Goal: Check status: Check status

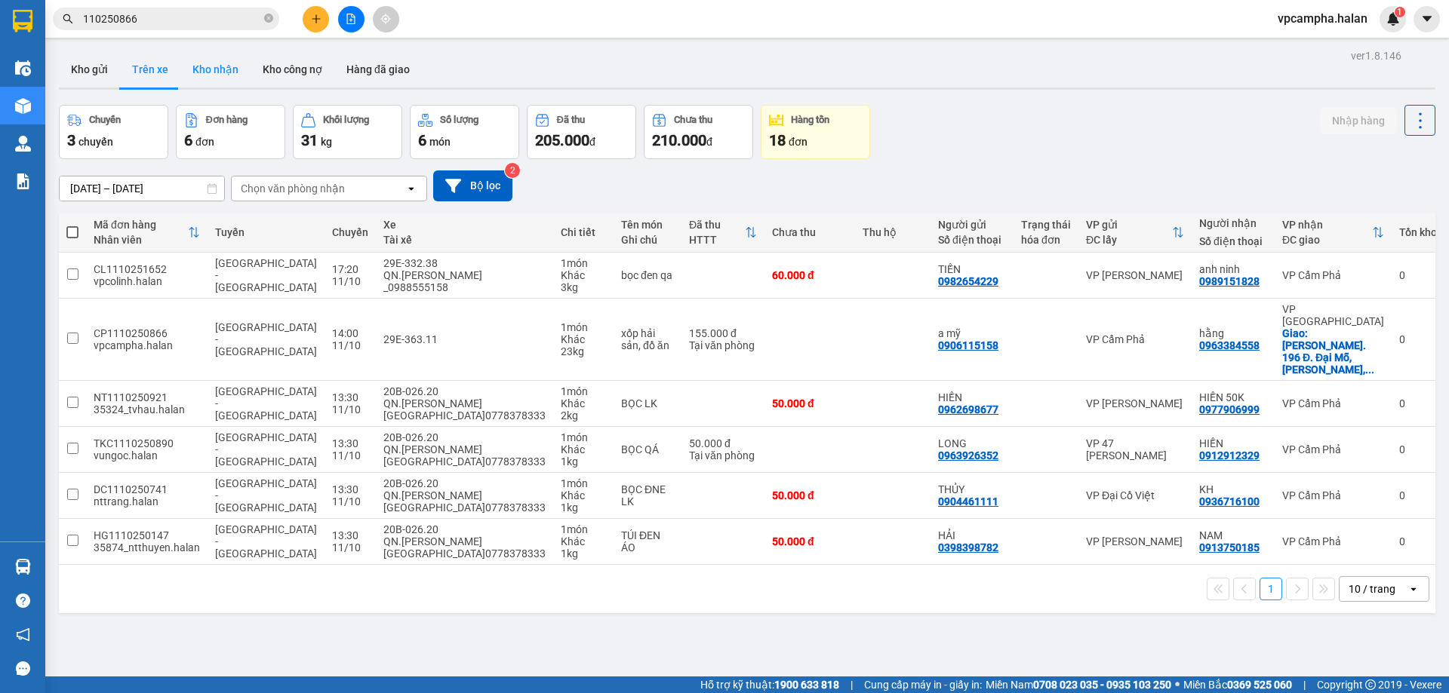
click at [210, 66] on button "Kho nhận" at bounding box center [215, 69] width 70 height 36
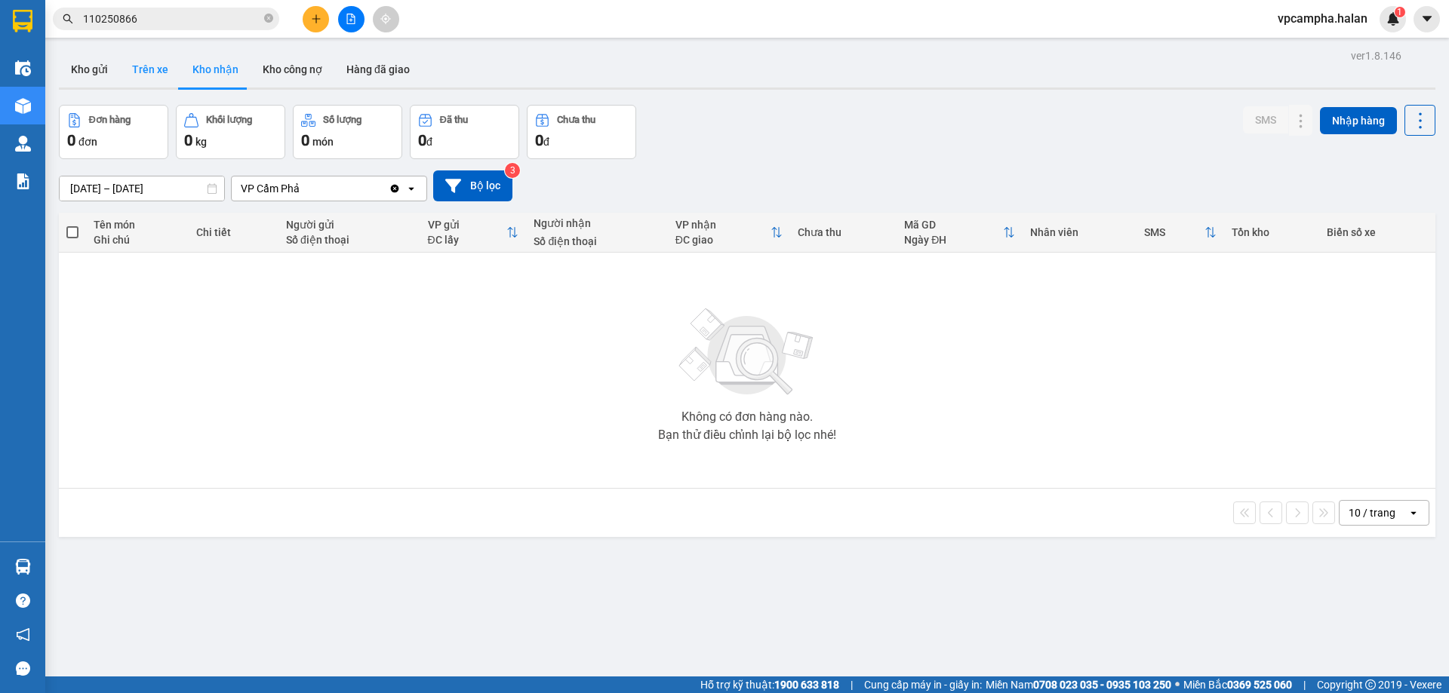
click at [139, 72] on button "Trên xe" at bounding box center [150, 69] width 60 height 36
type input "[DATE] – [DATE]"
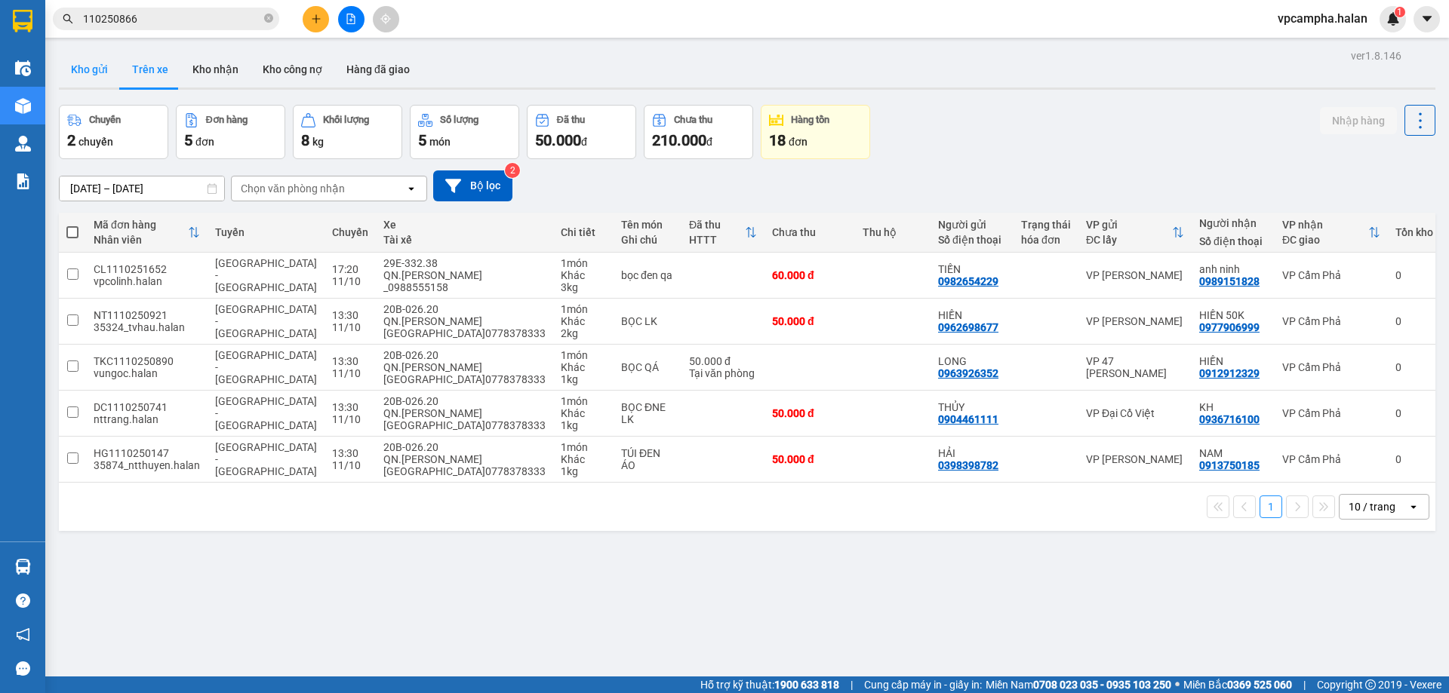
click at [93, 71] on button "Kho gửi" at bounding box center [89, 69] width 61 height 36
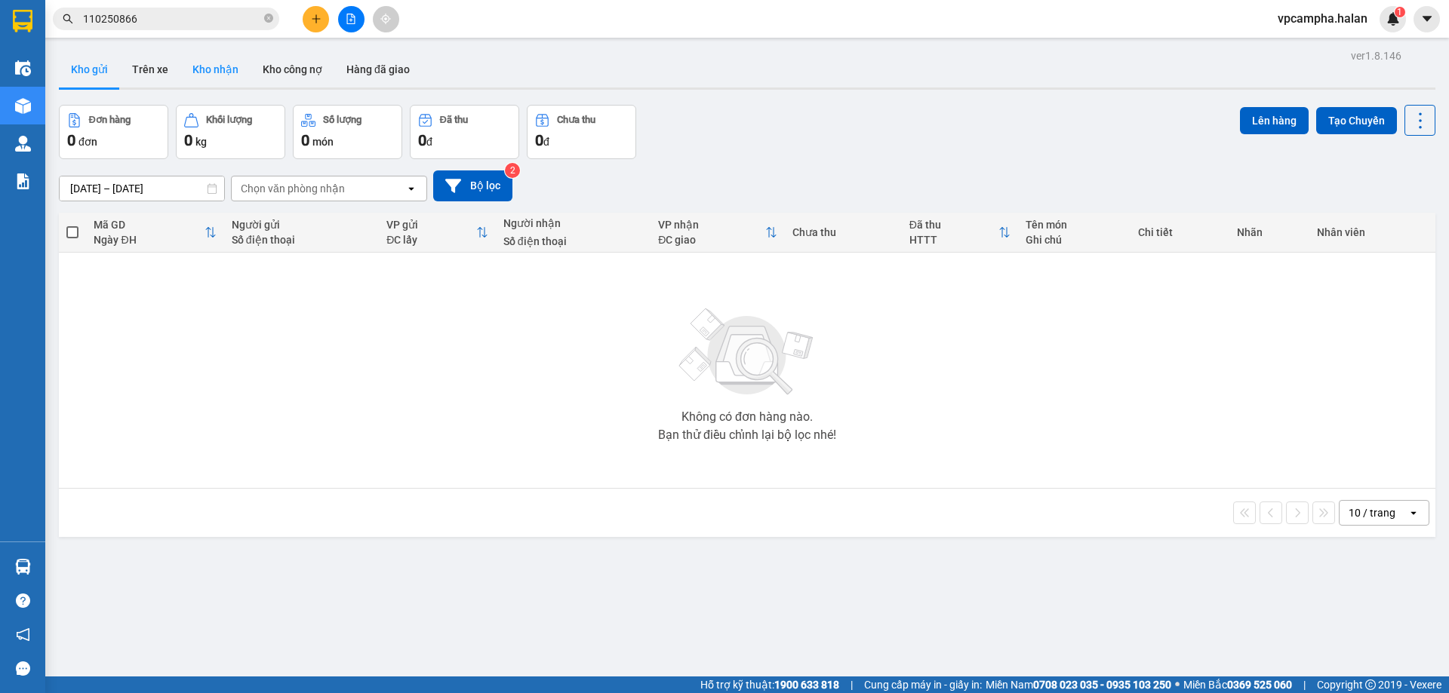
click at [219, 72] on button "Kho nhận" at bounding box center [215, 69] width 70 height 36
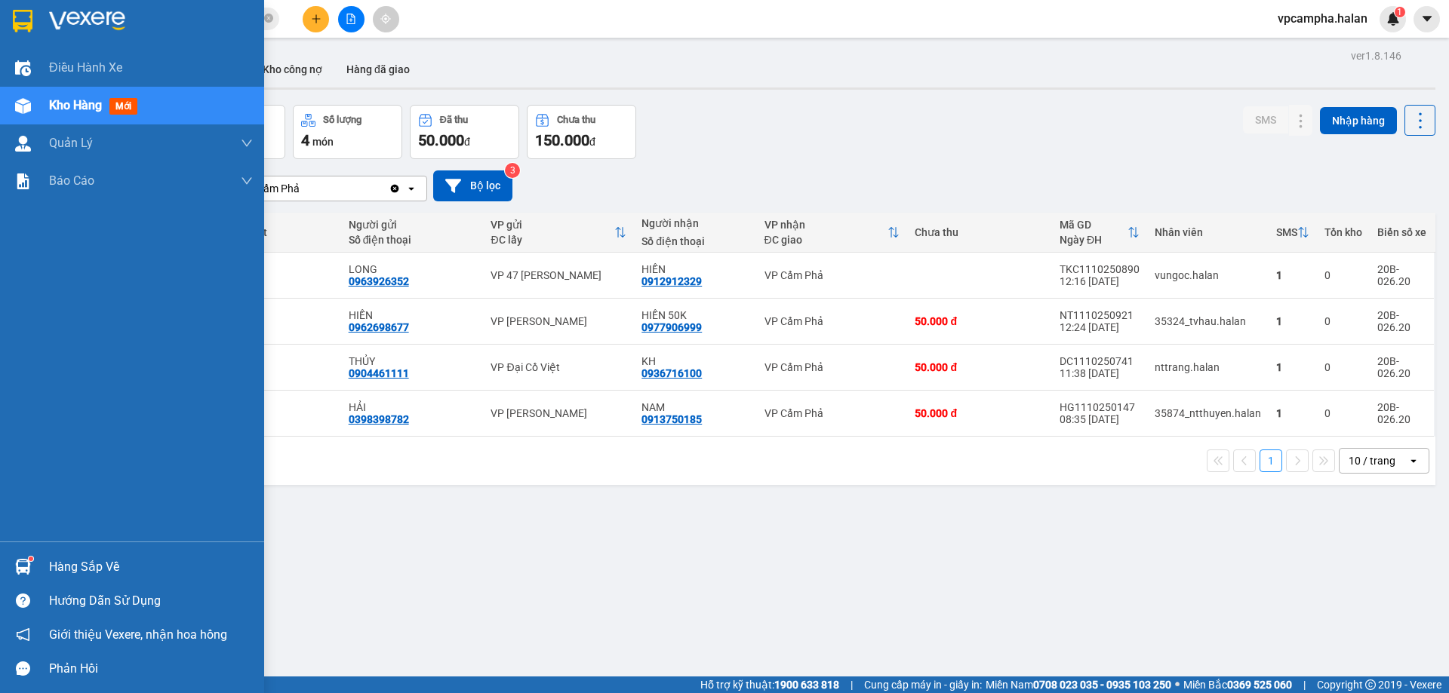
click at [54, 567] on div "Hàng sắp về" at bounding box center [151, 567] width 204 height 23
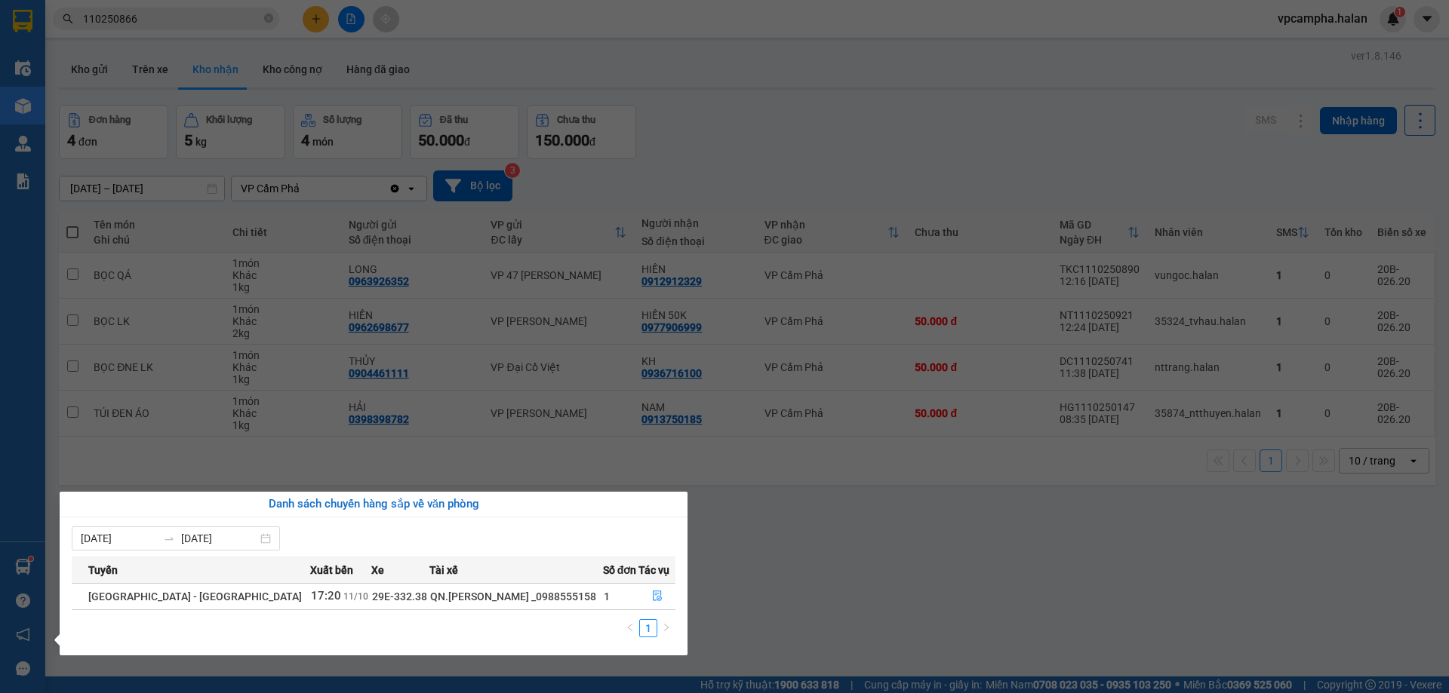
click at [548, 604] on div "QN.[PERSON_NAME] _0988555158" at bounding box center [515, 596] width 171 height 17
click at [652, 601] on icon "file-done" at bounding box center [657, 596] width 11 height 11
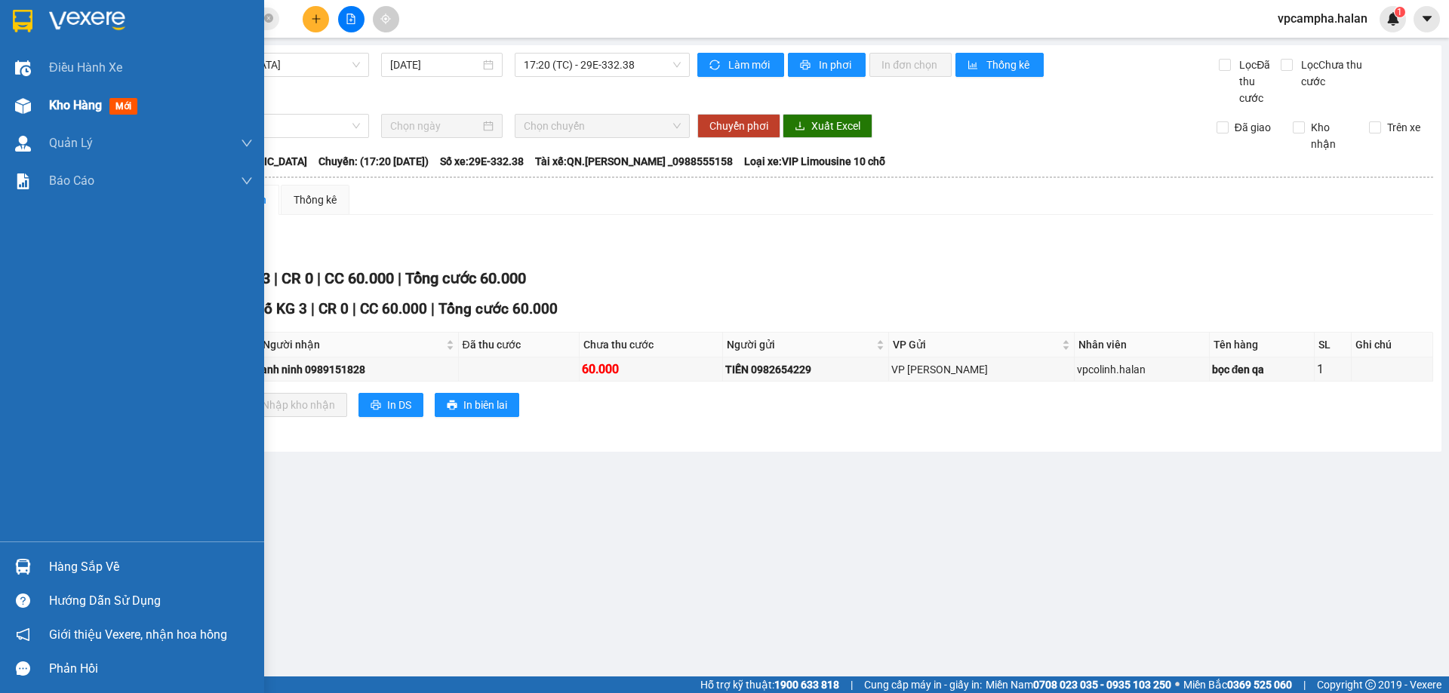
click at [89, 111] on span "Kho hàng" at bounding box center [75, 105] width 53 height 14
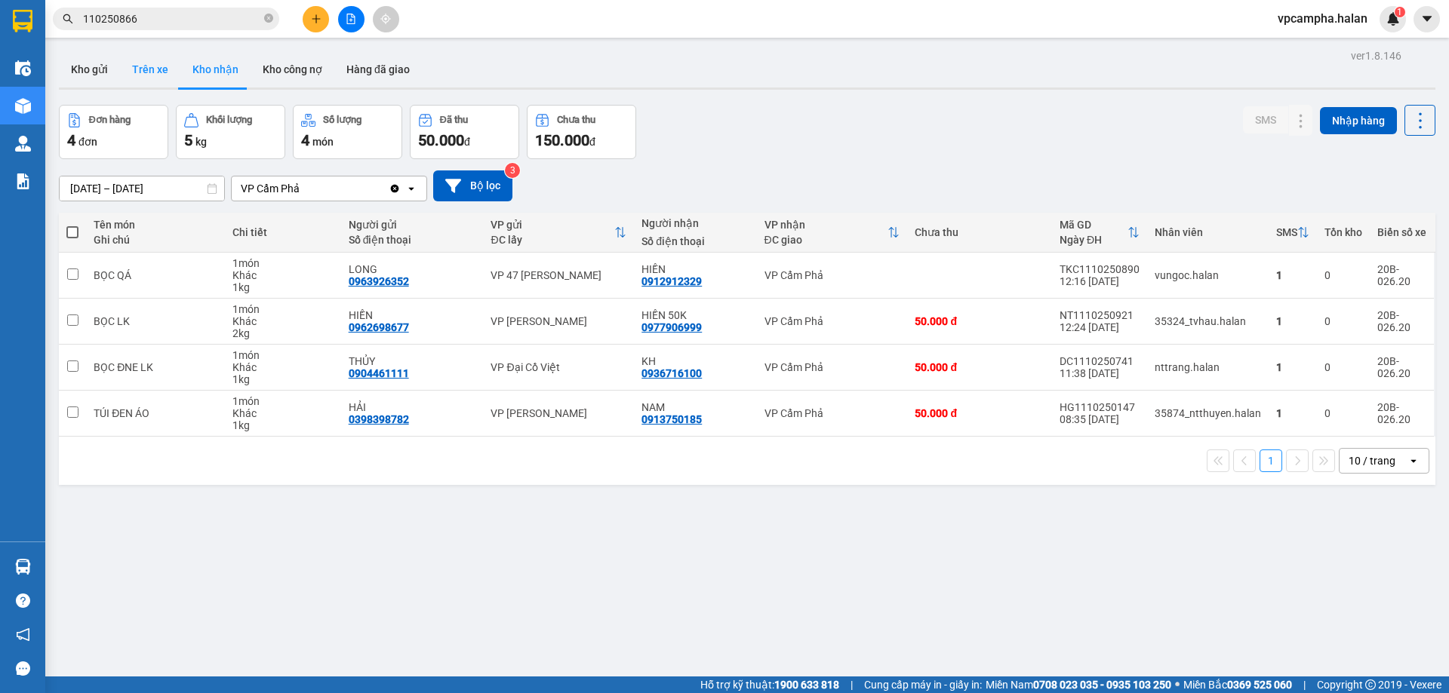
click at [159, 68] on button "Trên xe" at bounding box center [150, 69] width 60 height 36
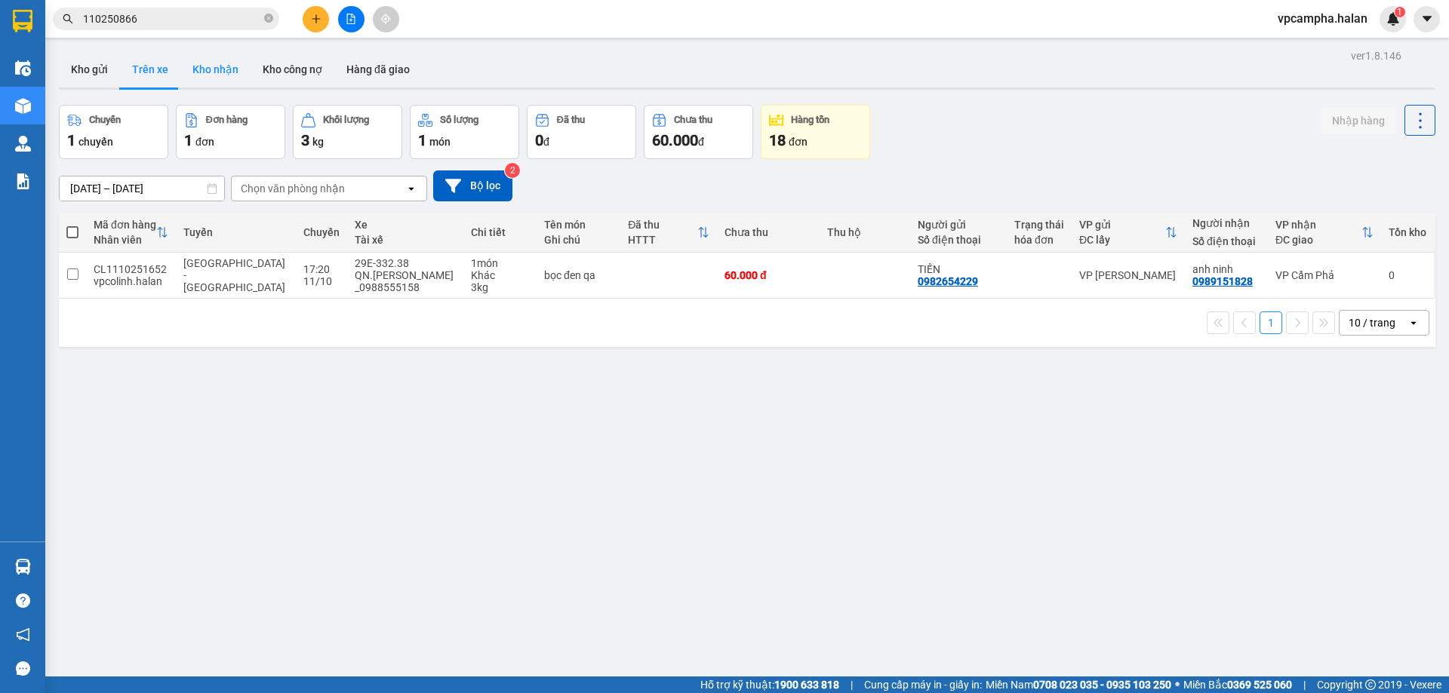
click at [203, 66] on button "Kho nhận" at bounding box center [215, 69] width 70 height 36
type input "[DATE] – [DATE]"
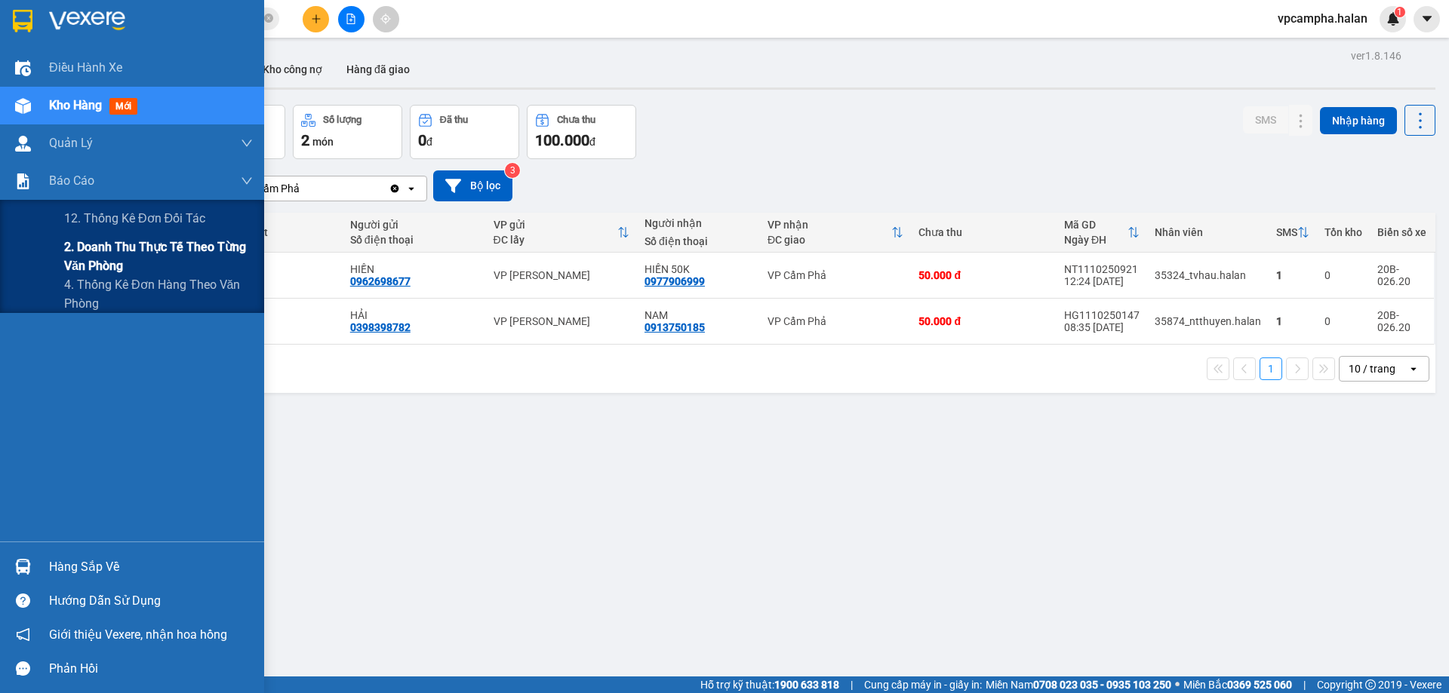
click at [140, 267] on span "2. Doanh thu thực tế theo từng văn phòng" at bounding box center [158, 257] width 189 height 38
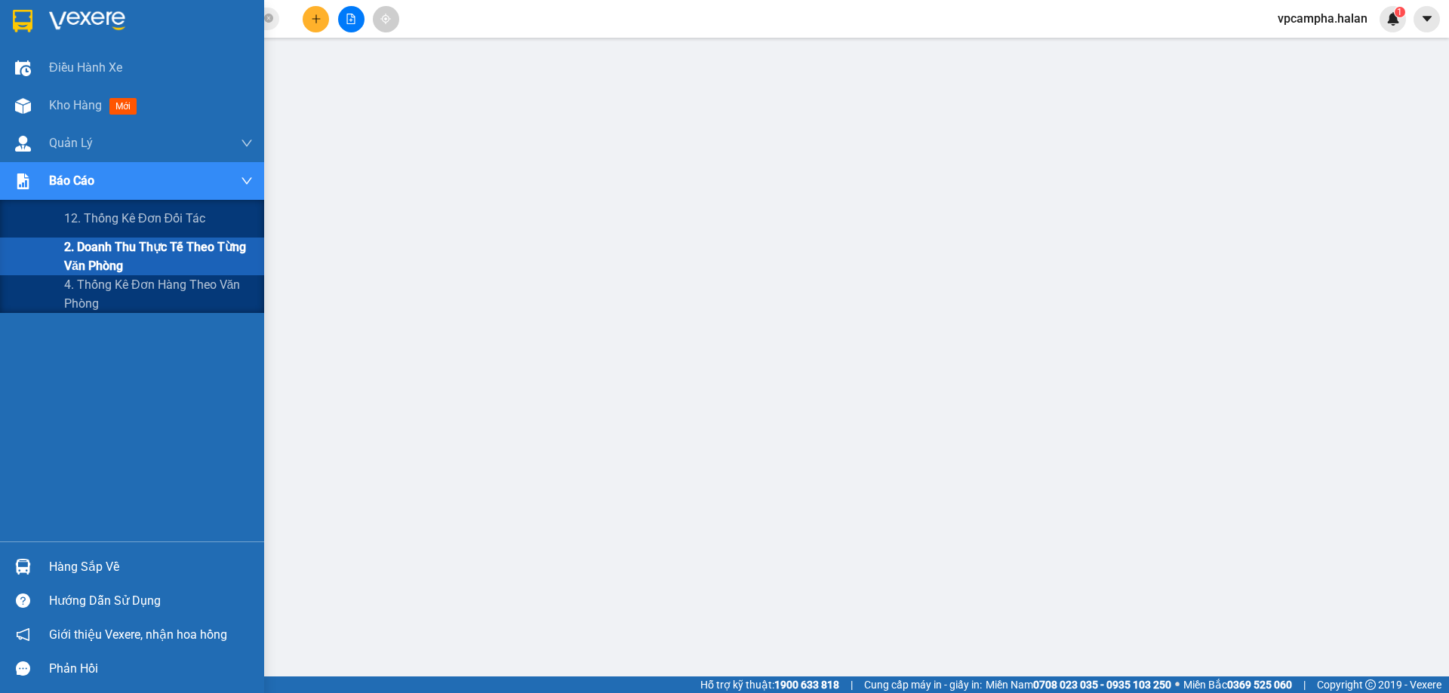
click at [146, 257] on span "2. Doanh thu thực tế theo từng văn phòng" at bounding box center [158, 257] width 189 height 38
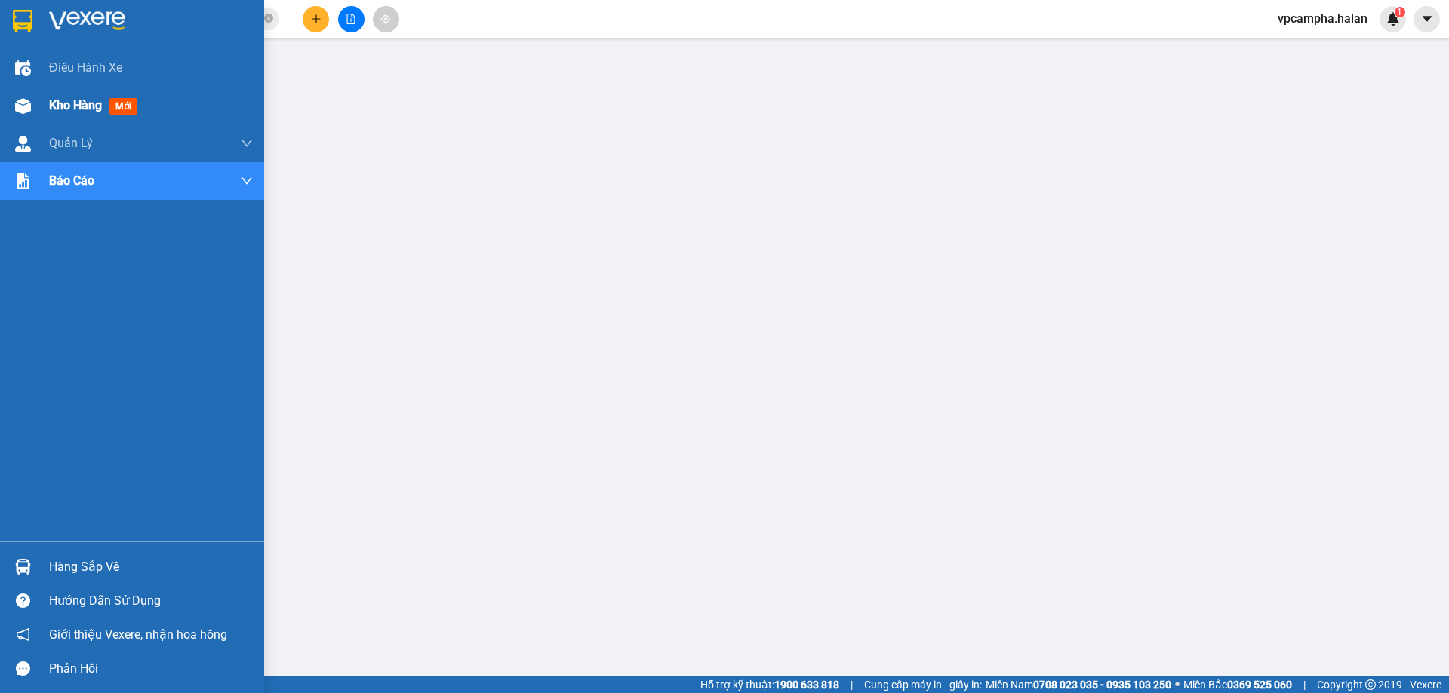
click at [52, 106] on span "Kho hàng" at bounding box center [75, 105] width 53 height 14
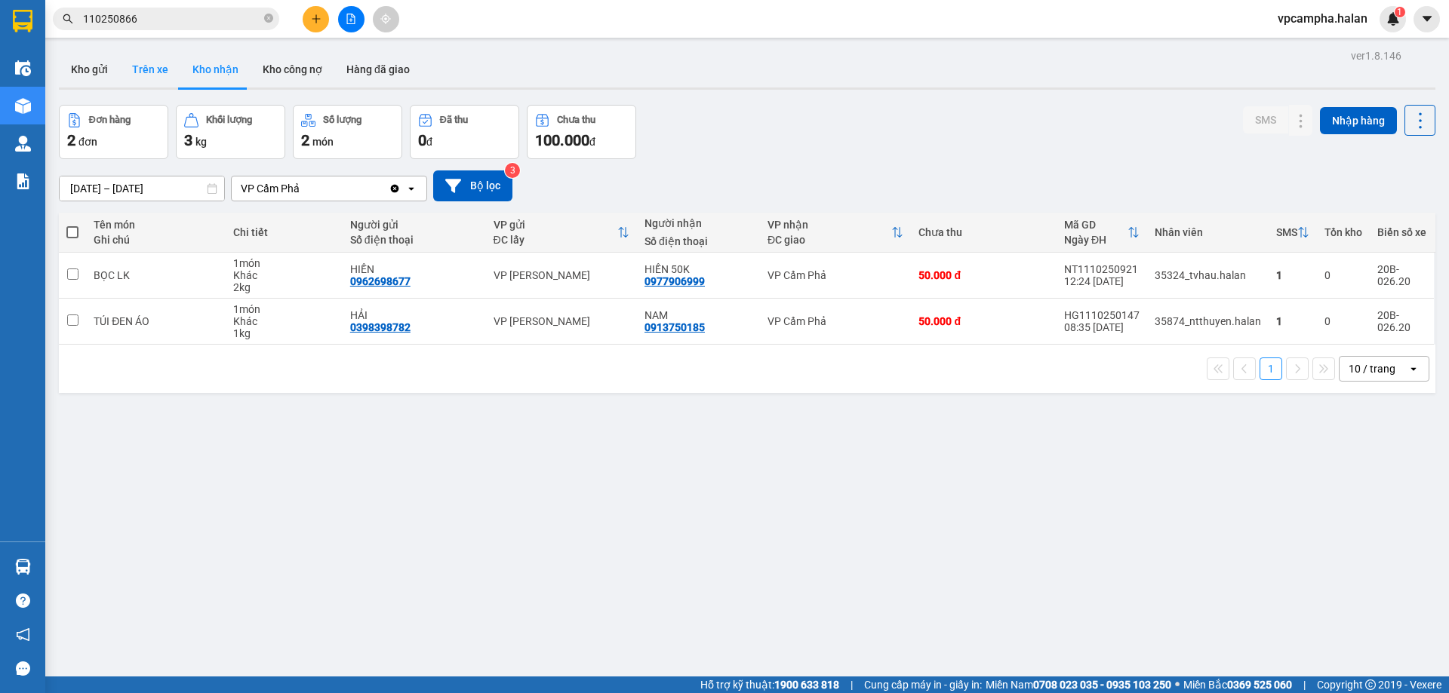
click at [153, 78] on button "Trên xe" at bounding box center [150, 69] width 60 height 36
type input "[DATE] – [DATE]"
